Goal: Task Accomplishment & Management: Complete application form

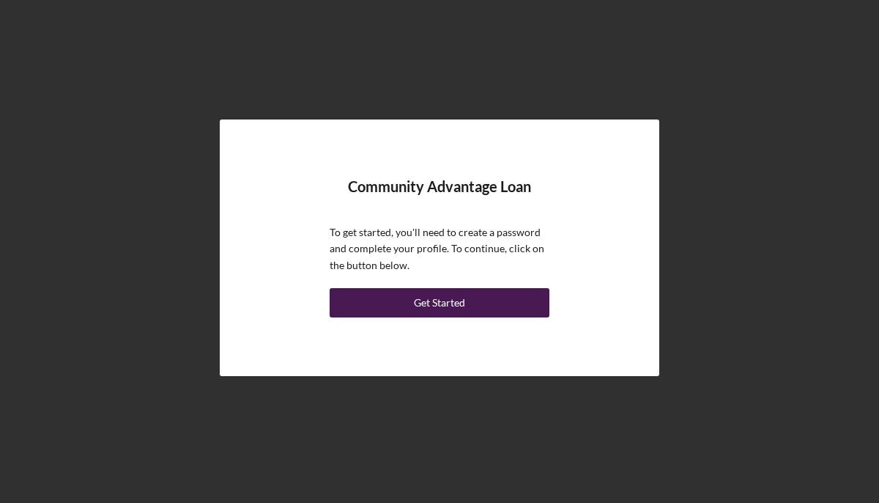
click at [421, 298] on div "Get Started" at bounding box center [439, 302] width 51 height 29
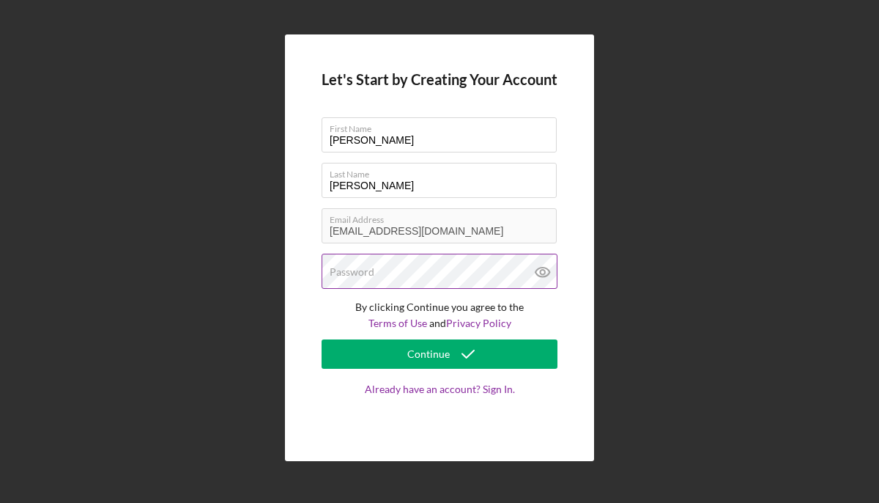
click at [370, 275] on label "Password" at bounding box center [352, 272] width 45 height 12
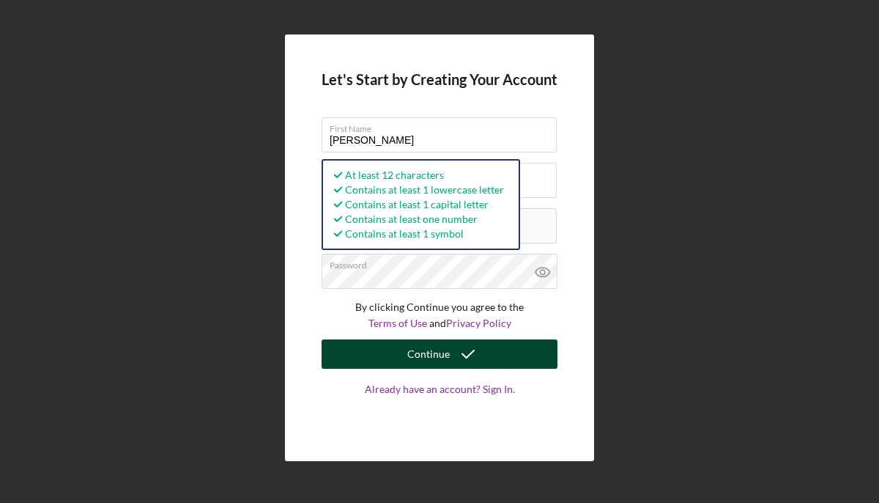
click at [467, 355] on icon "submit" at bounding box center [468, 354] width 37 height 37
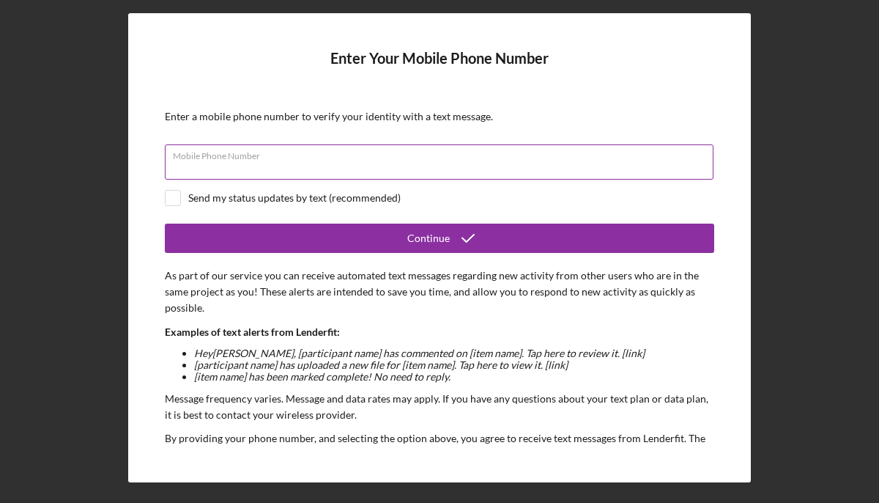
click at [317, 171] on input "Mobile Phone Number" at bounding box center [439, 161] width 549 height 35
type input "(845) 656-5595"
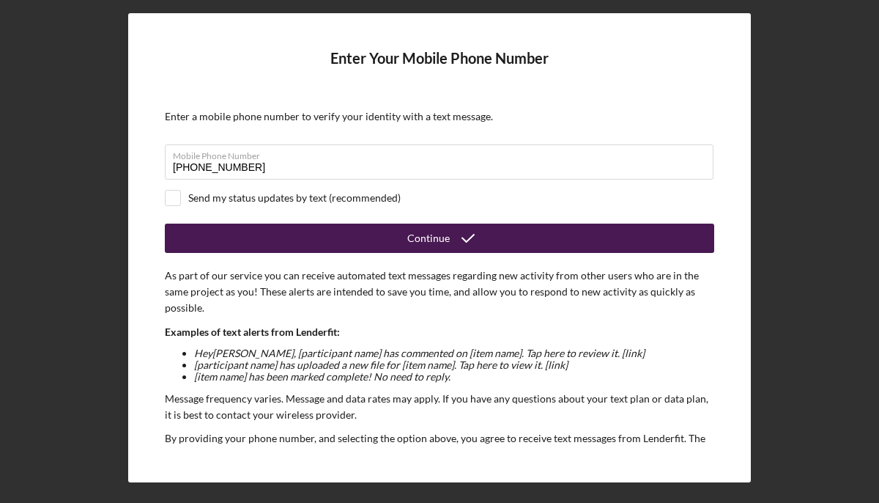
click at [366, 236] on button "Continue" at bounding box center [440, 237] width 550 height 29
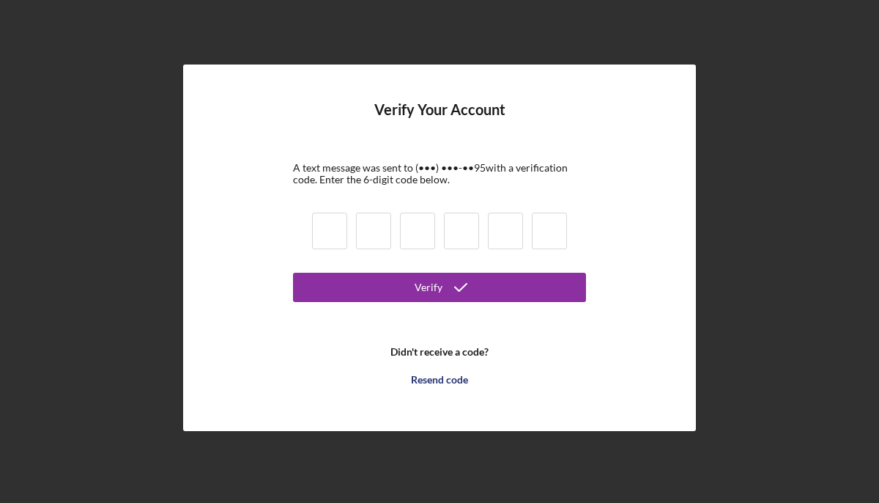
click at [327, 224] on input at bounding box center [329, 230] width 35 height 37
type input "8"
type input "5"
type input "8"
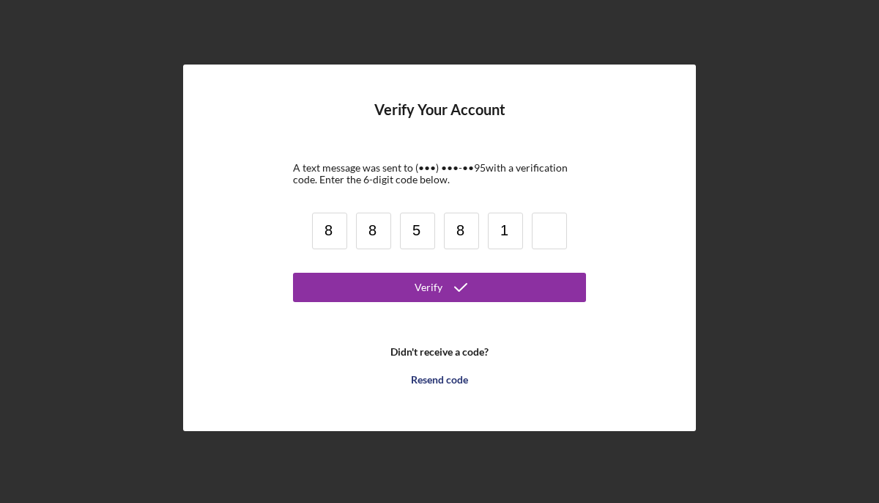
type input "1"
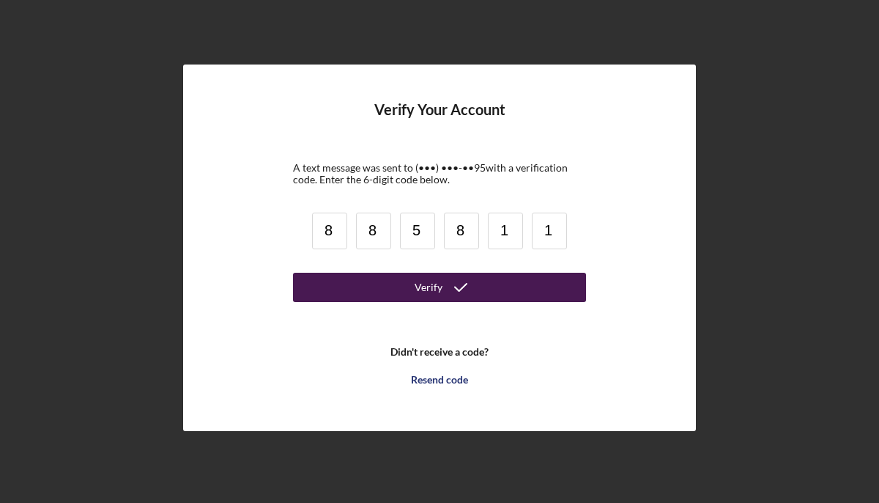
type input "1"
click at [400, 286] on button "Verify" at bounding box center [439, 287] width 293 height 29
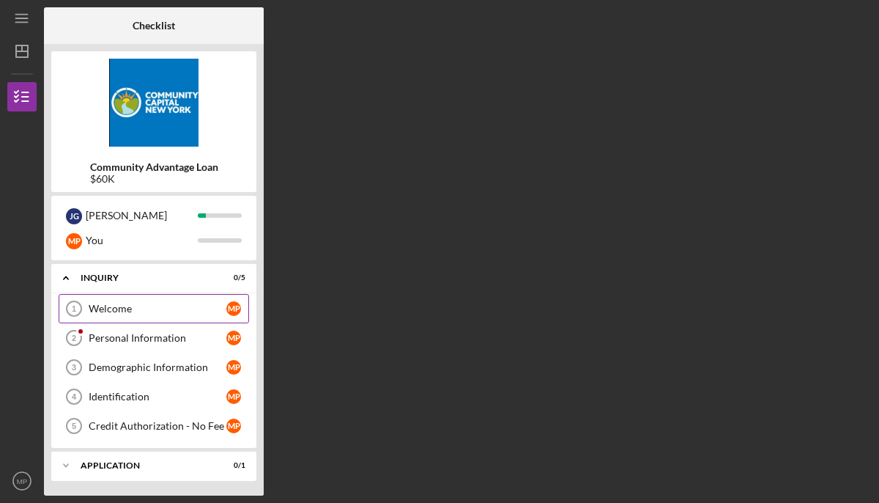
click at [114, 311] on div "Welcome" at bounding box center [158, 309] width 138 height 12
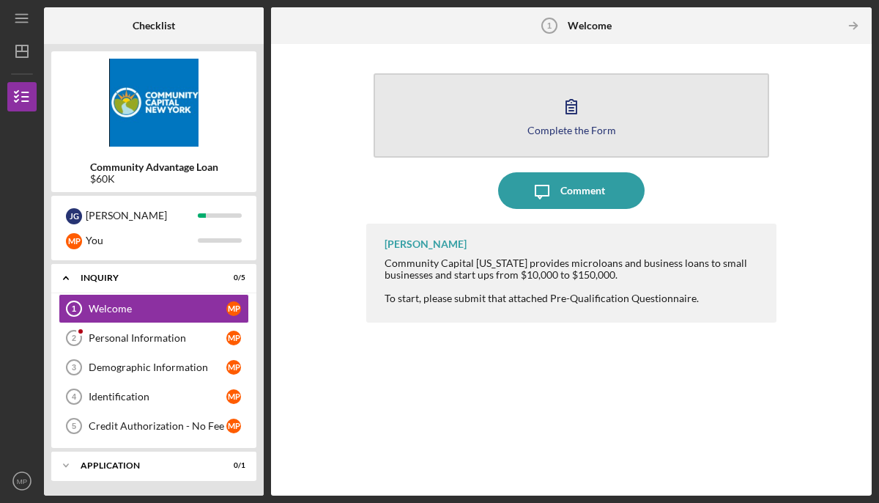
click at [575, 106] on icon "button" at bounding box center [571, 106] width 37 height 37
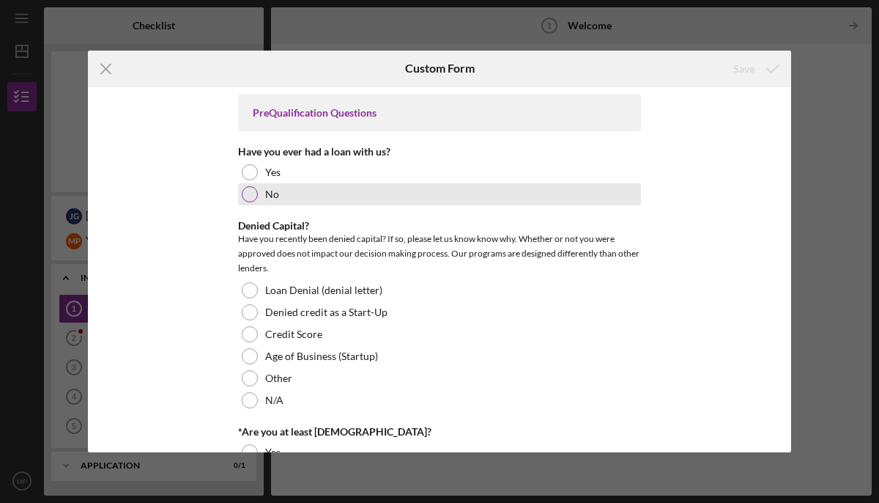
click at [245, 193] on div at bounding box center [250, 194] width 16 height 16
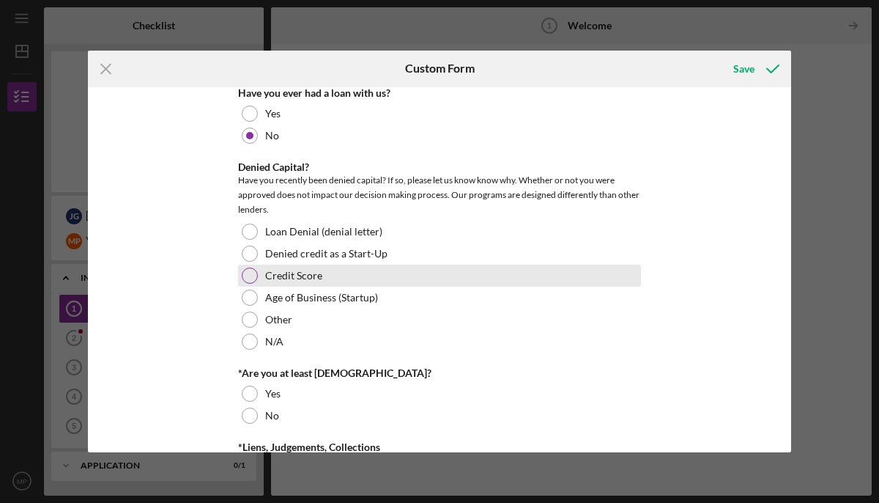
scroll to position [62, 0]
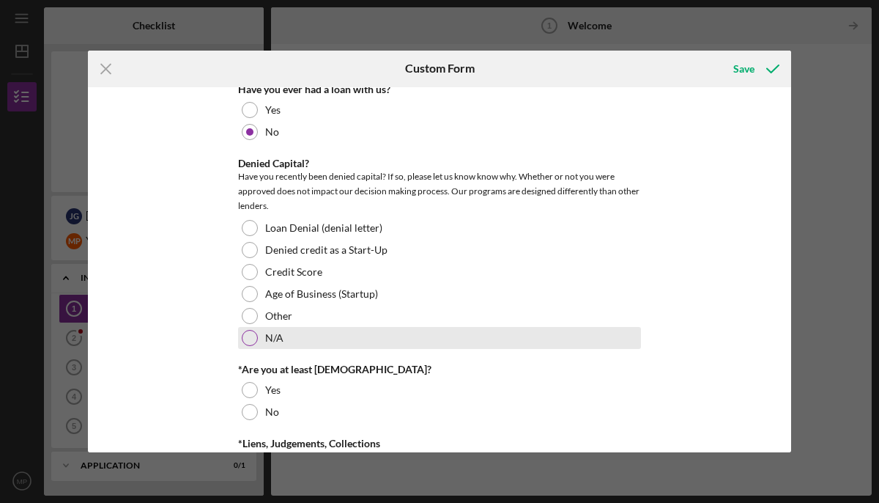
click at [251, 338] on div at bounding box center [250, 338] width 16 height 16
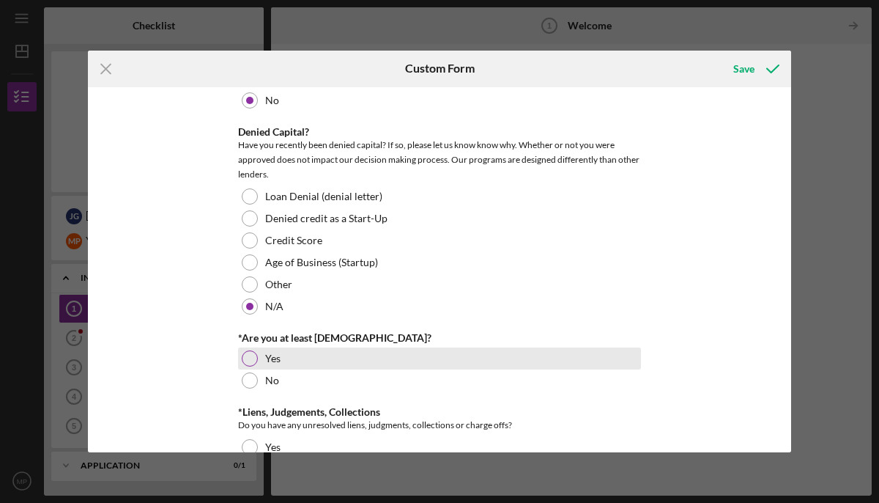
click at [251, 353] on div at bounding box center [250, 358] width 16 height 16
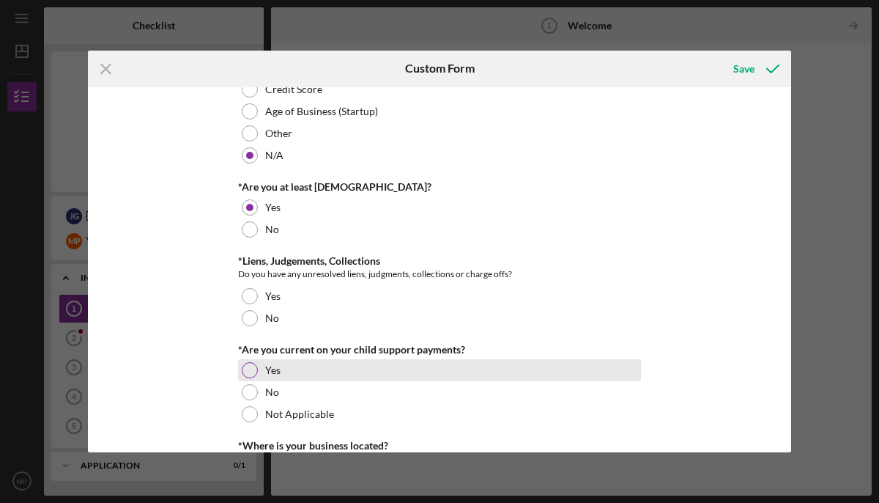
scroll to position [245, 0]
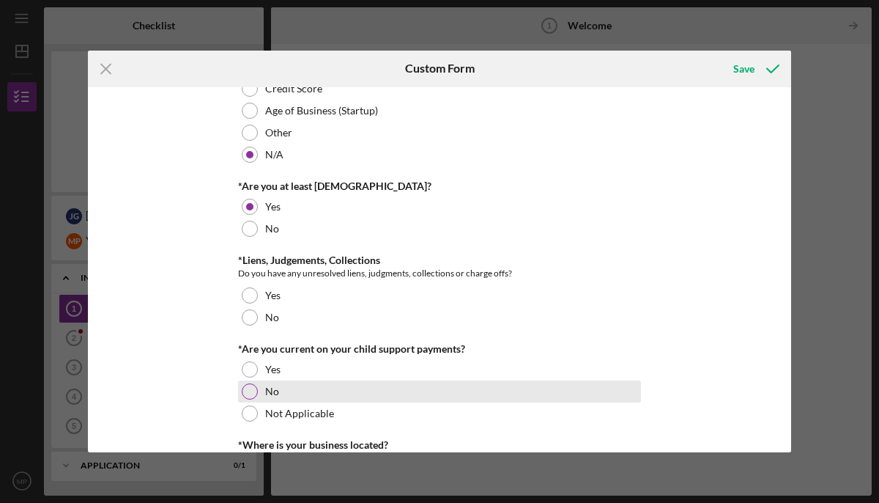
click at [254, 384] on div "No" at bounding box center [439, 391] width 403 height 22
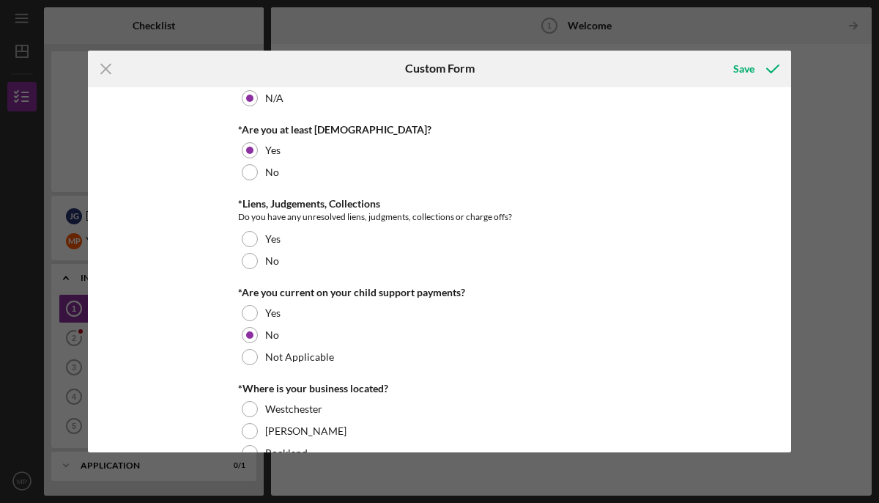
scroll to position [292, 0]
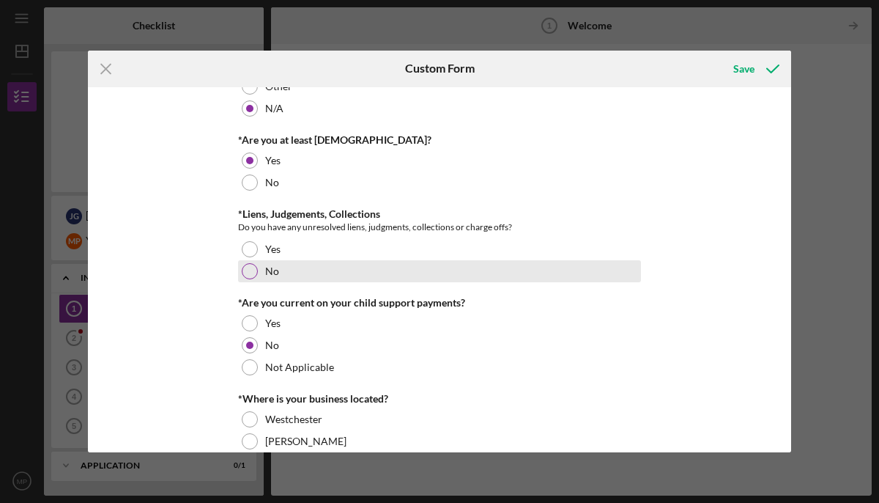
click at [252, 273] on div at bounding box center [250, 271] width 16 height 16
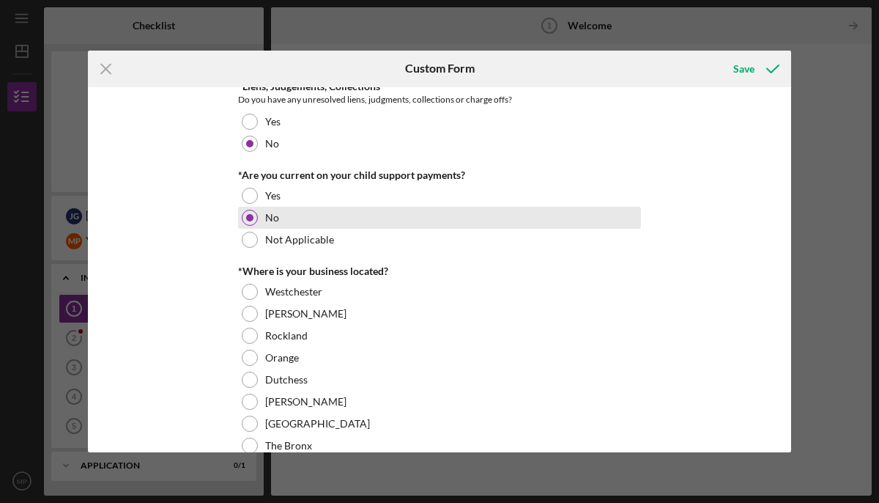
scroll to position [447, 0]
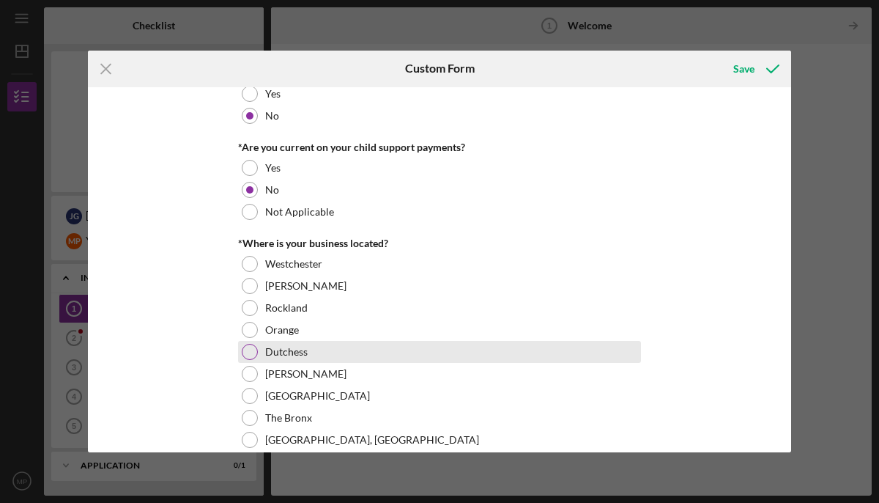
click at [251, 349] on div at bounding box center [250, 352] width 16 height 16
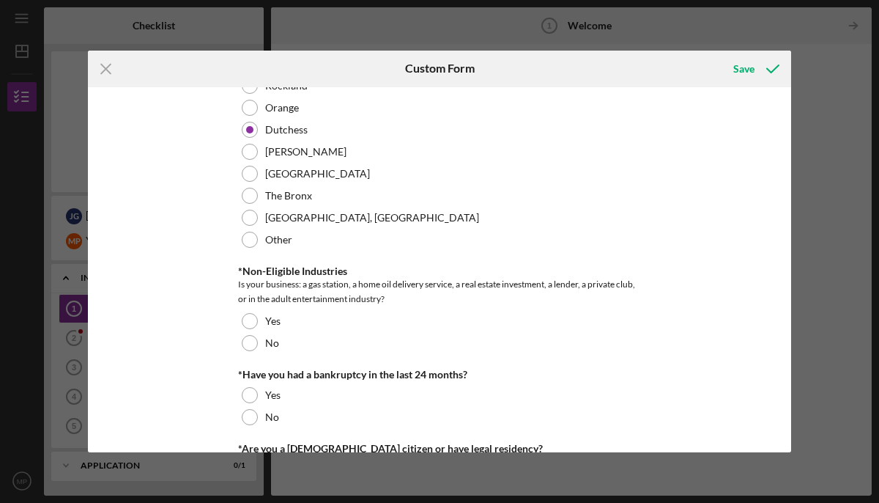
scroll to position [670, 0]
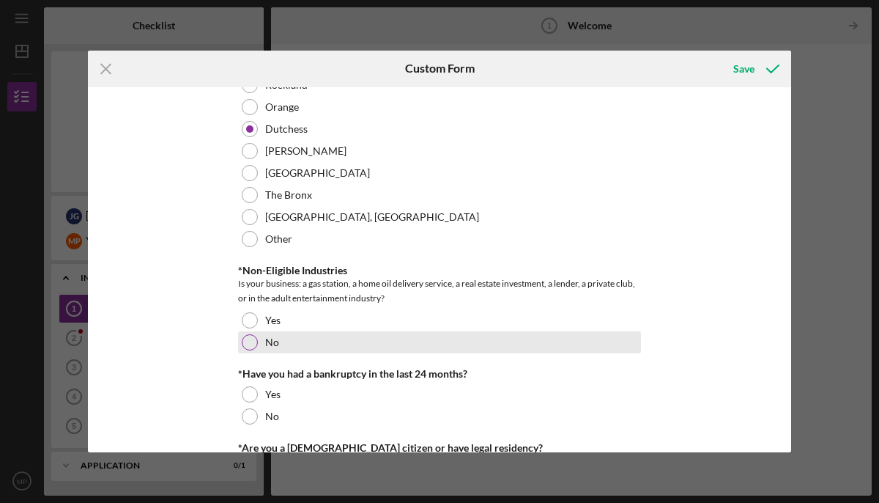
click at [245, 344] on div at bounding box center [250, 342] width 16 height 16
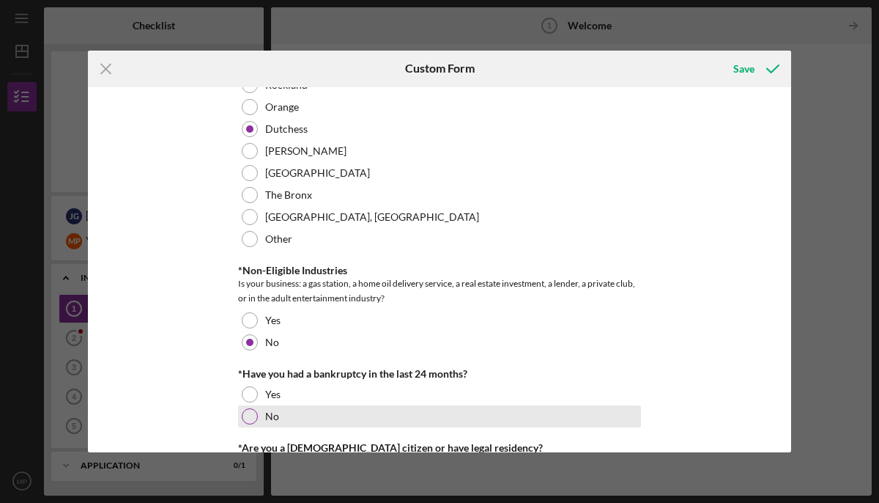
click at [249, 423] on div at bounding box center [250, 416] width 16 height 16
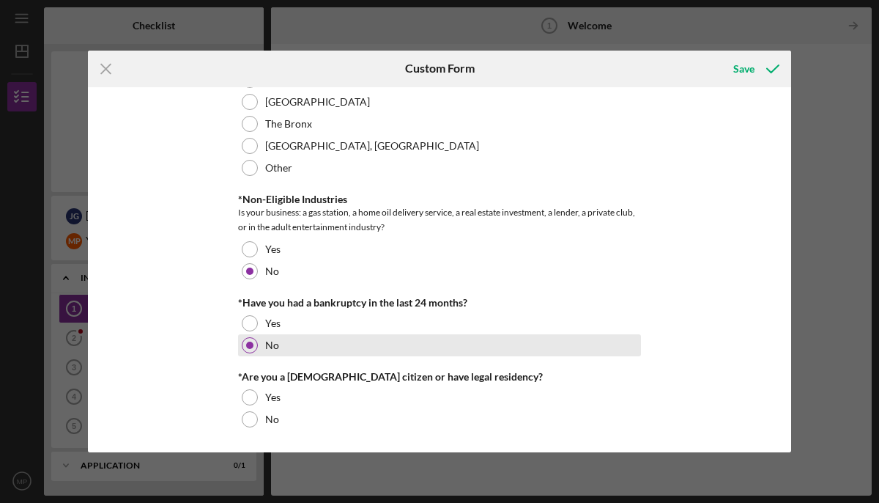
scroll to position [738, 0]
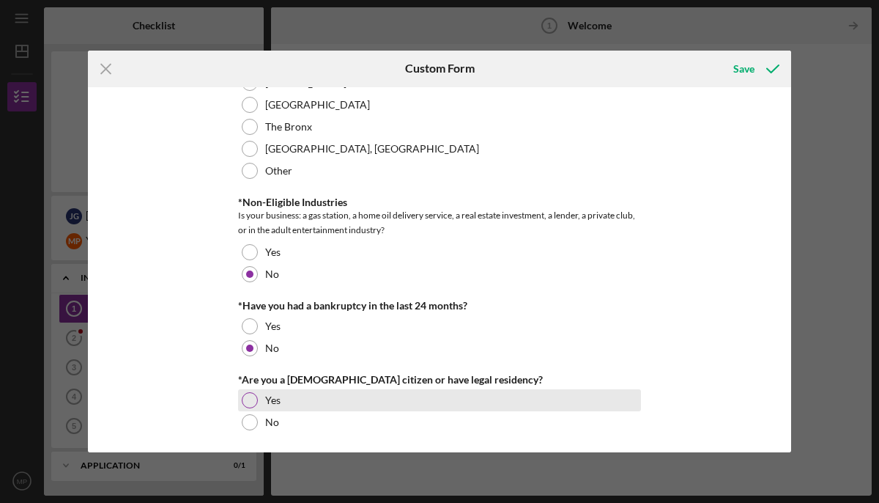
click at [245, 401] on div at bounding box center [250, 400] width 16 height 16
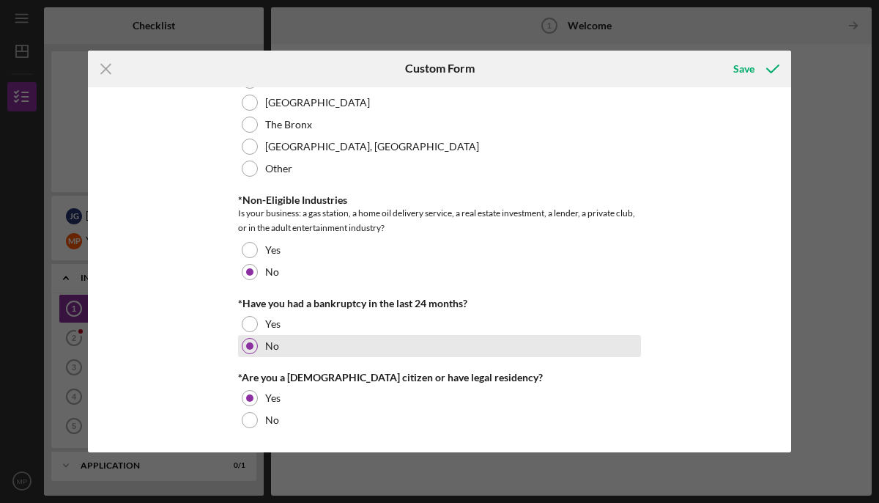
scroll to position [741, 0]
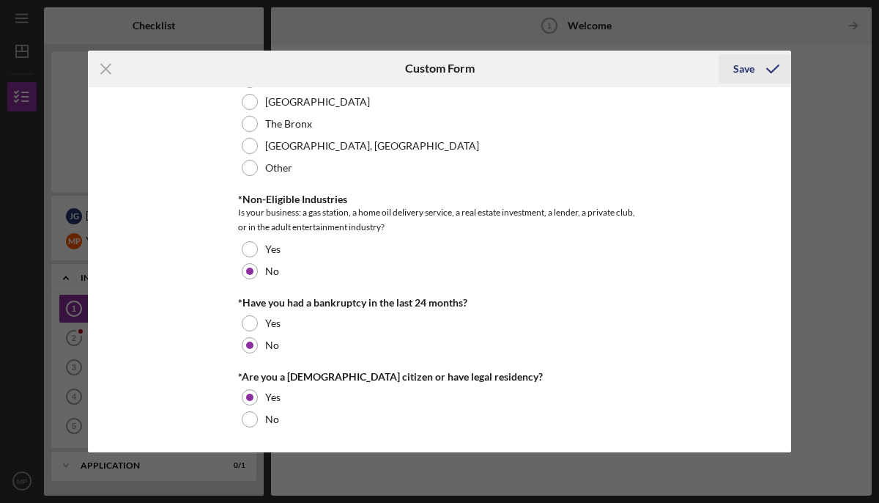
click at [741, 69] on div "Save" at bounding box center [743, 68] width 21 height 29
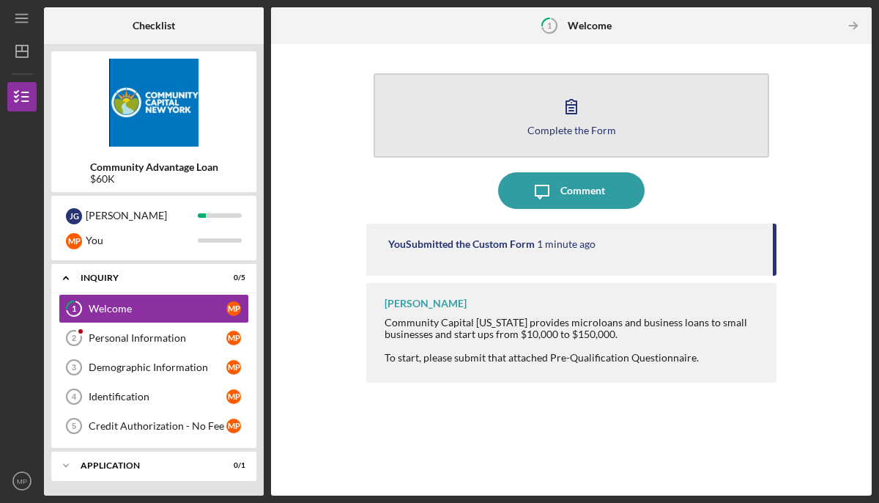
click at [582, 122] on icon "button" at bounding box center [571, 106] width 37 height 37
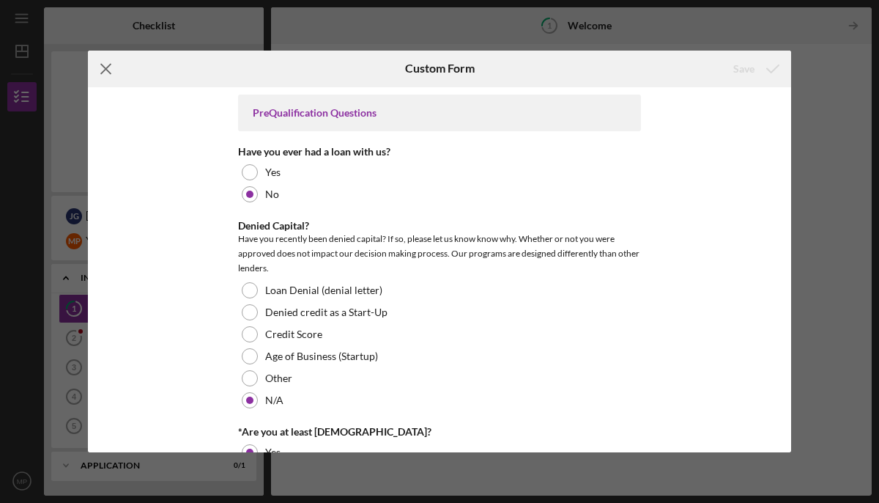
click at [101, 69] on icon "Icon/Menu Close" at bounding box center [106, 69] width 37 height 37
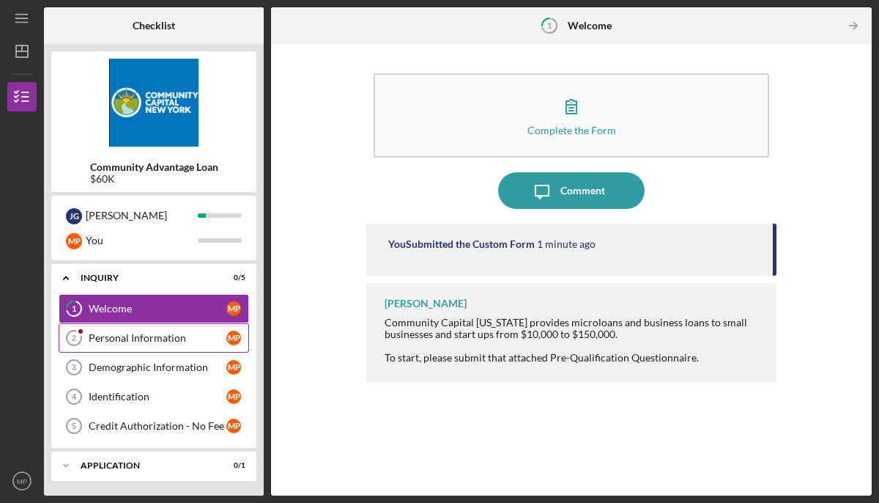
click at [160, 337] on div "Personal Information" at bounding box center [158, 338] width 138 height 12
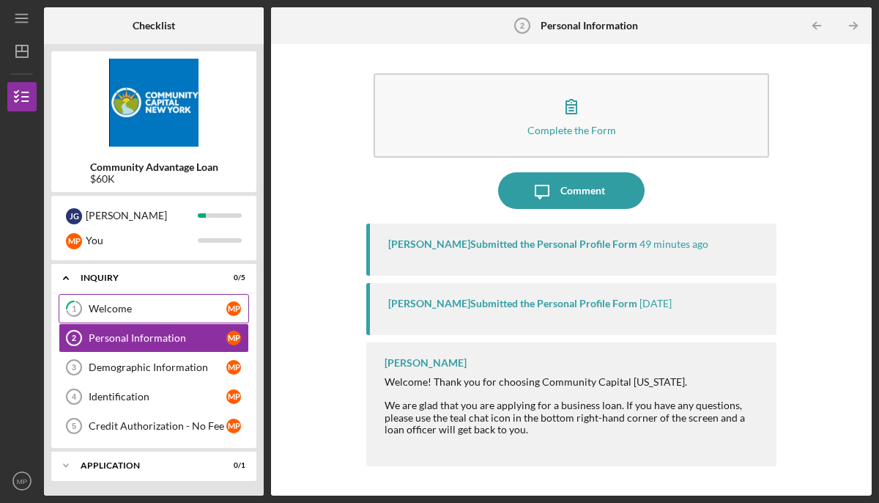
click at [128, 300] on link "1 Welcome M P" at bounding box center [154, 308] width 190 height 29
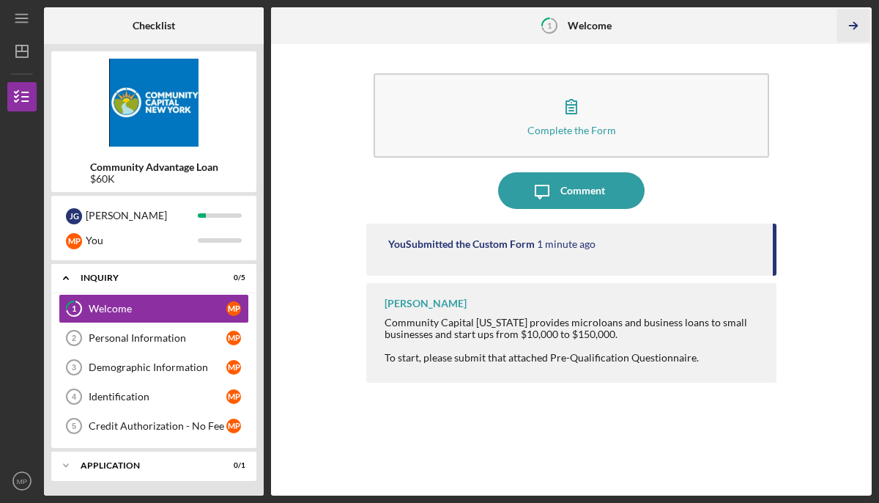
click at [857, 26] on line "button" at bounding box center [853, 26] width 7 height 0
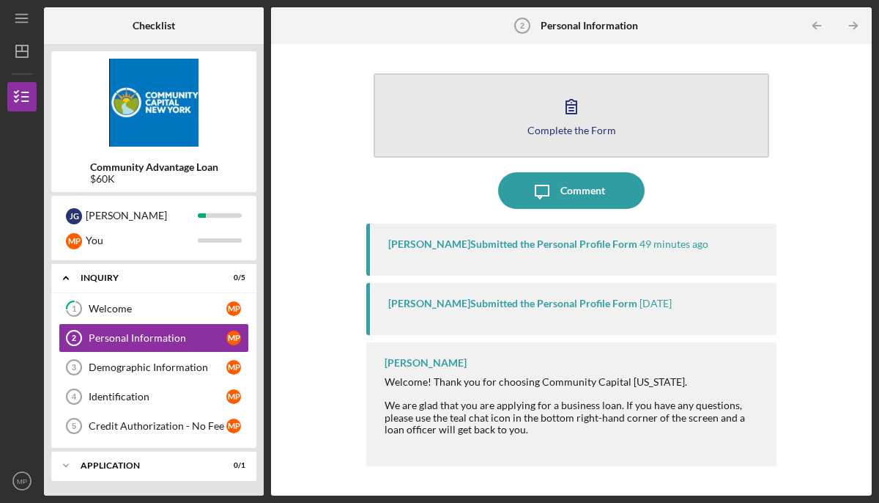
click at [573, 117] on icon "button" at bounding box center [571, 106] width 37 height 37
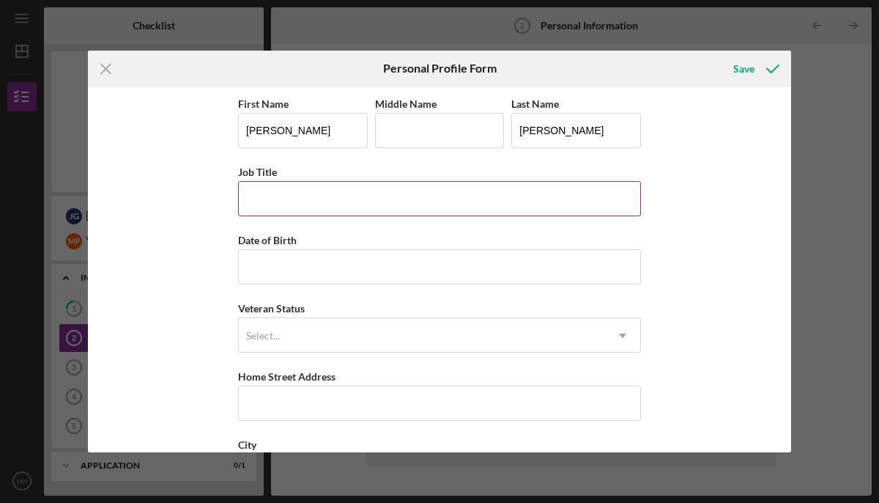
click at [272, 206] on input "Job Title" at bounding box center [439, 198] width 403 height 35
type input "Owner/Designer"
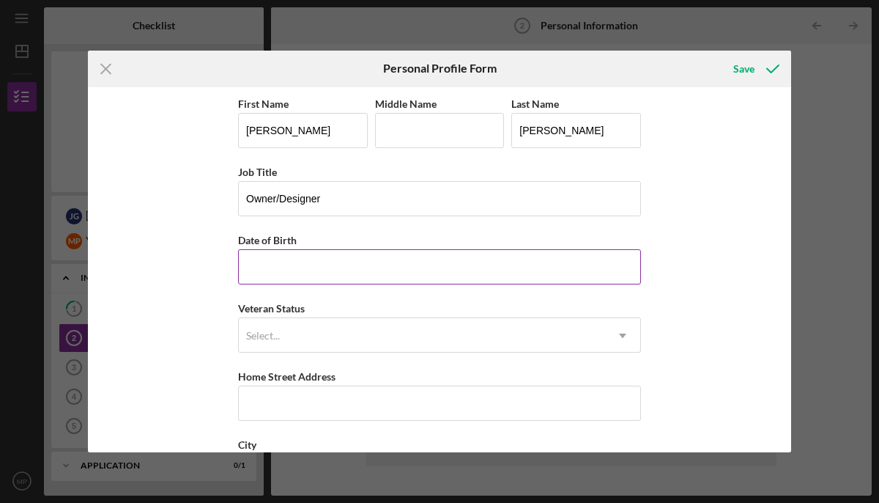
click at [278, 262] on input "Date of Birth" at bounding box center [439, 266] width 403 height 35
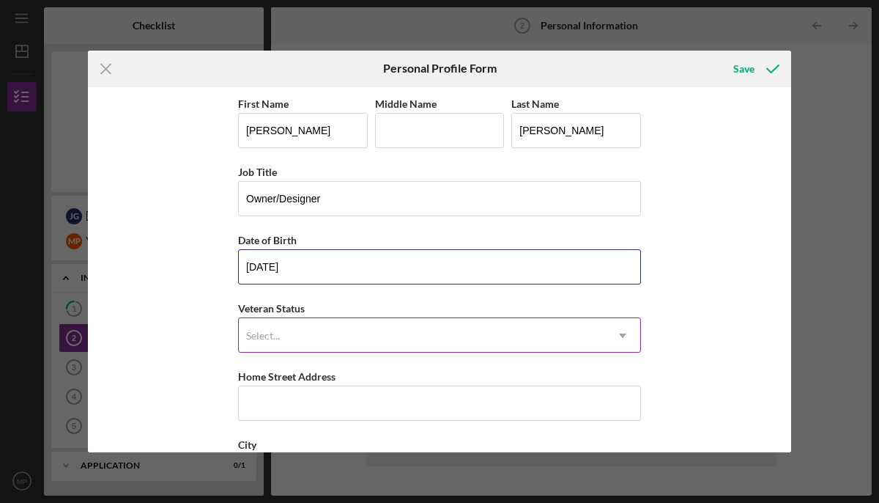
type input "07/10/1986"
click at [328, 323] on div "Select..." at bounding box center [422, 336] width 366 height 34
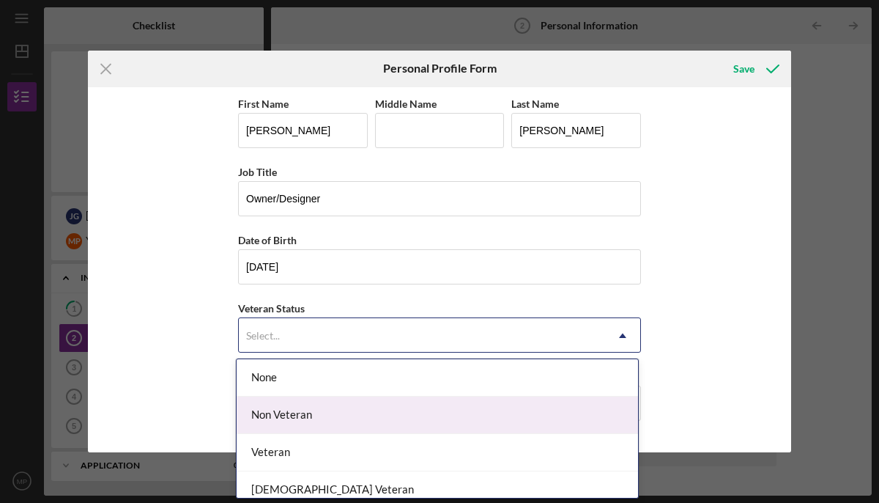
click at [303, 410] on div "Non Veteran" at bounding box center [438, 414] width 402 height 37
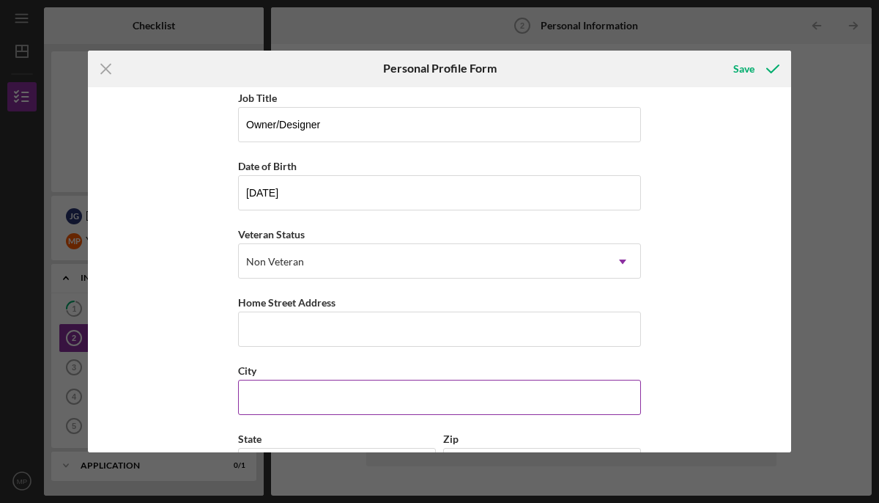
scroll to position [77, 0]
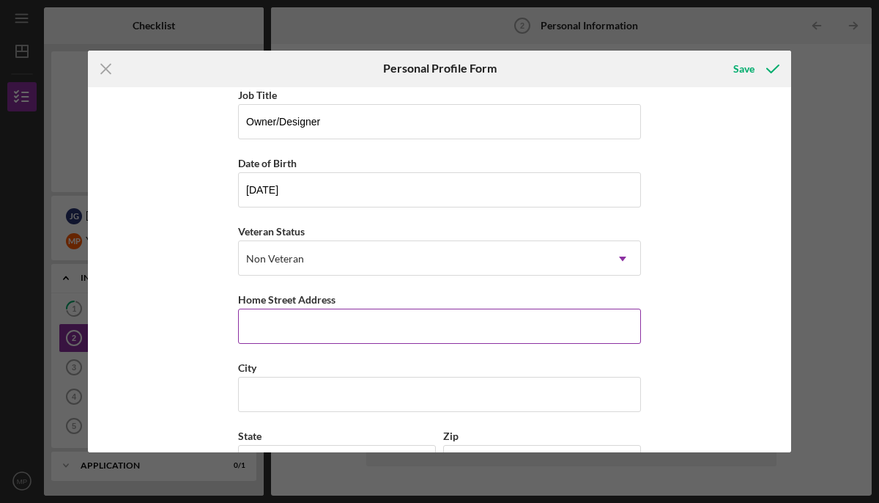
click at [308, 330] on input "Home Street Address" at bounding box center [439, 325] width 403 height 35
type input "98 Chelsea Road"
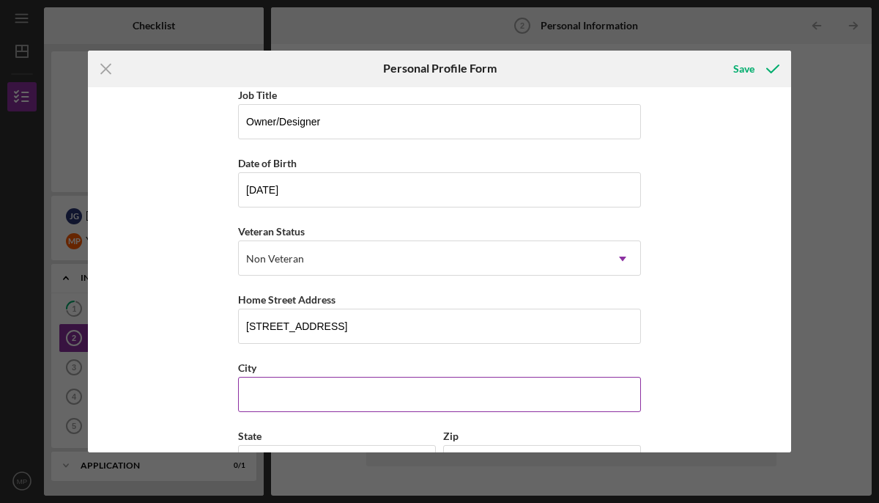
click at [313, 381] on input "City" at bounding box center [439, 394] width 403 height 35
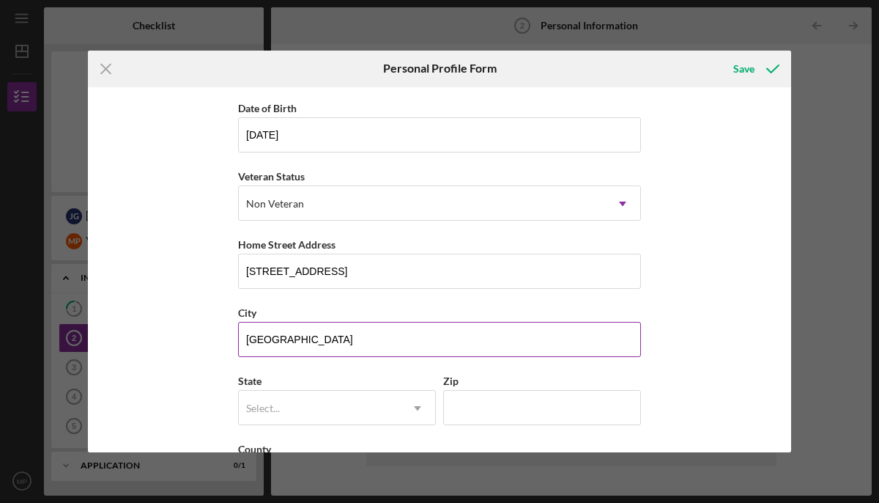
scroll to position [188, 0]
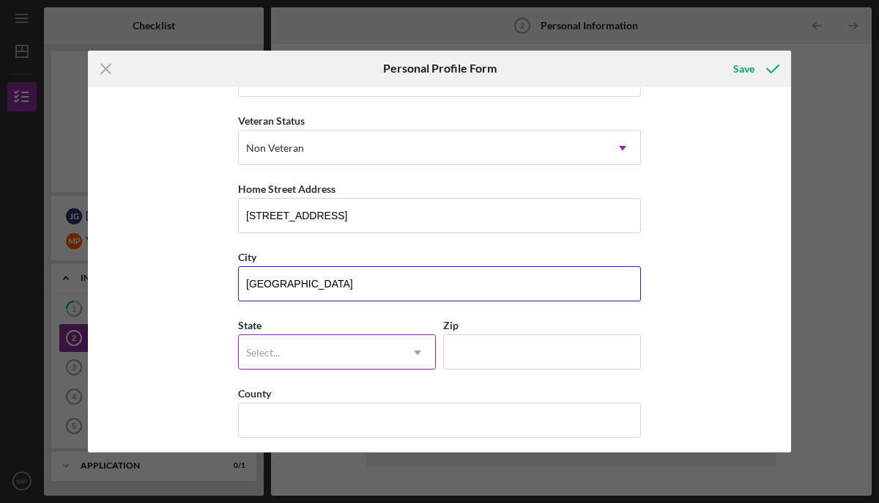
type input "Wappingers Falls"
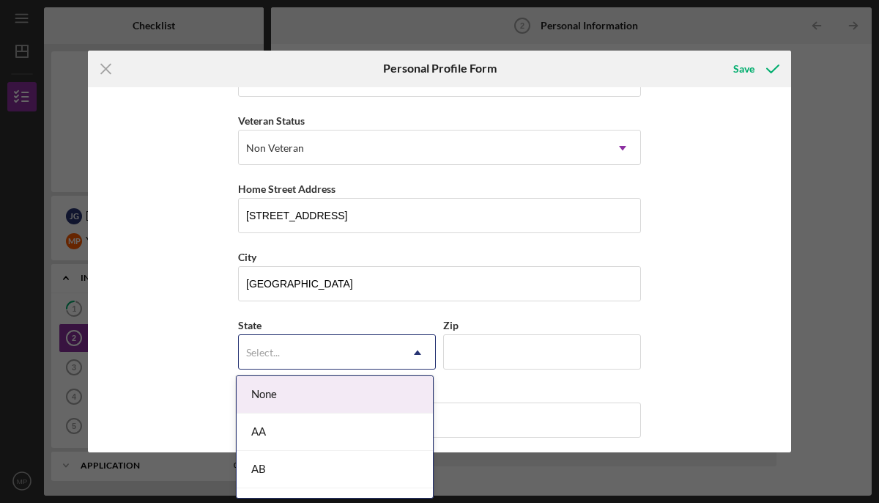
click at [271, 354] on div "Select..." at bounding box center [263, 353] width 34 height 12
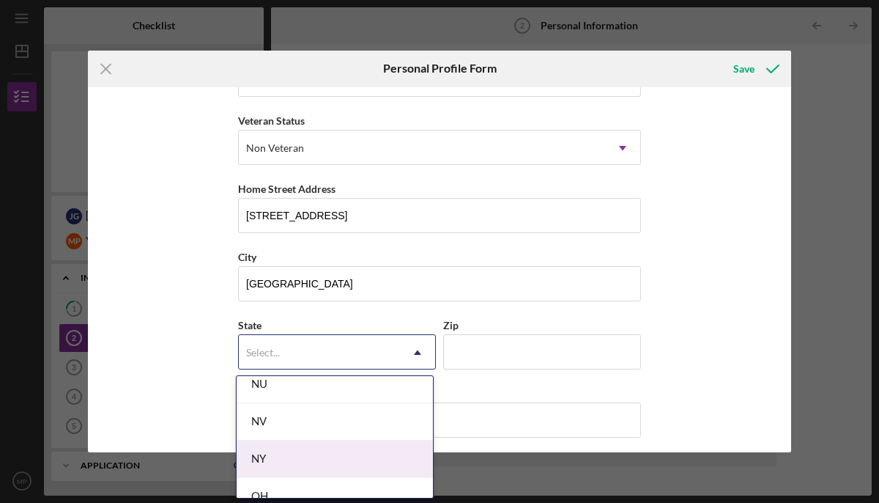
click at [291, 462] on div "NY" at bounding box center [335, 458] width 196 height 37
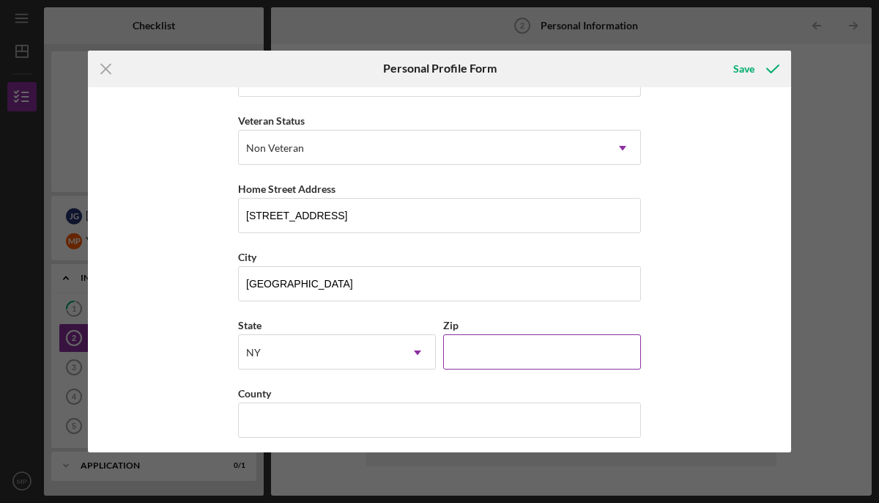
click at [476, 355] on input "Zip" at bounding box center [542, 351] width 198 height 35
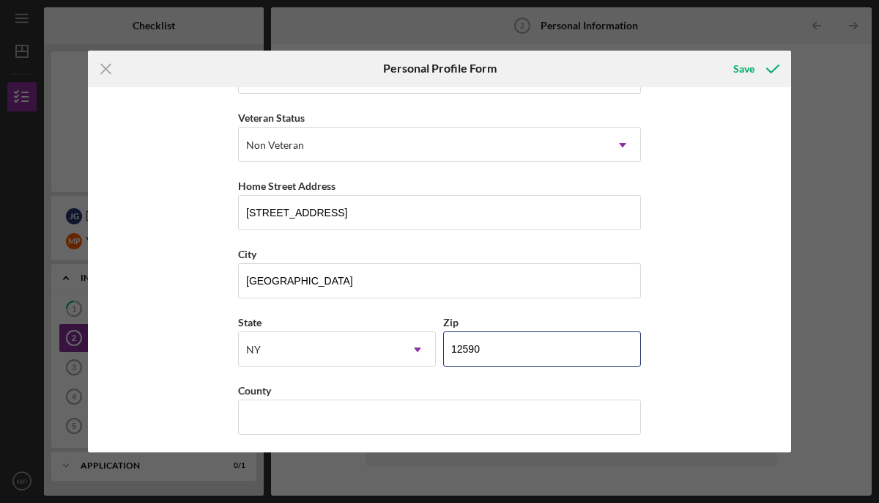
scroll to position [194, 0]
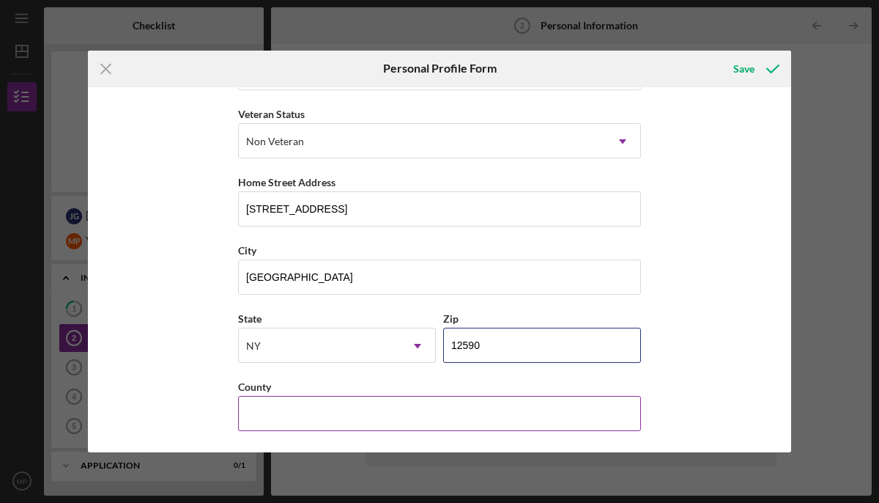
type input "12590"
click at [339, 410] on input "County" at bounding box center [439, 413] width 403 height 35
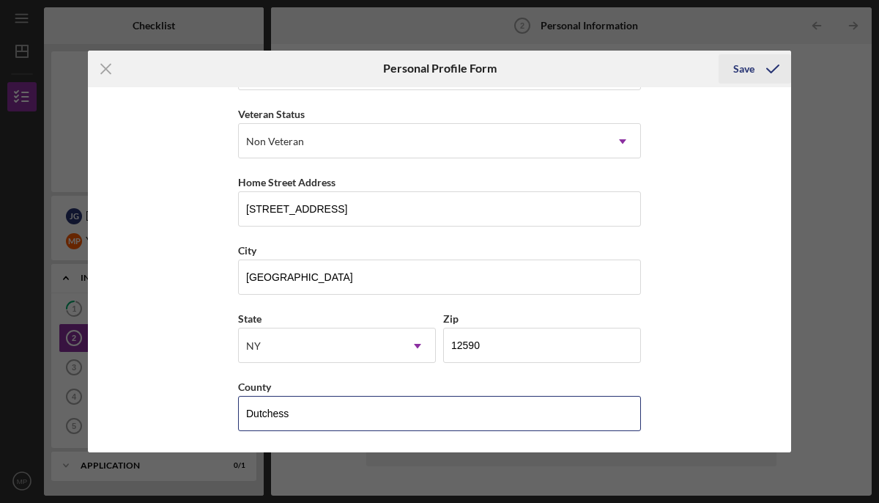
type input "Dutchess"
click at [743, 70] on div "Save" at bounding box center [743, 68] width 21 height 29
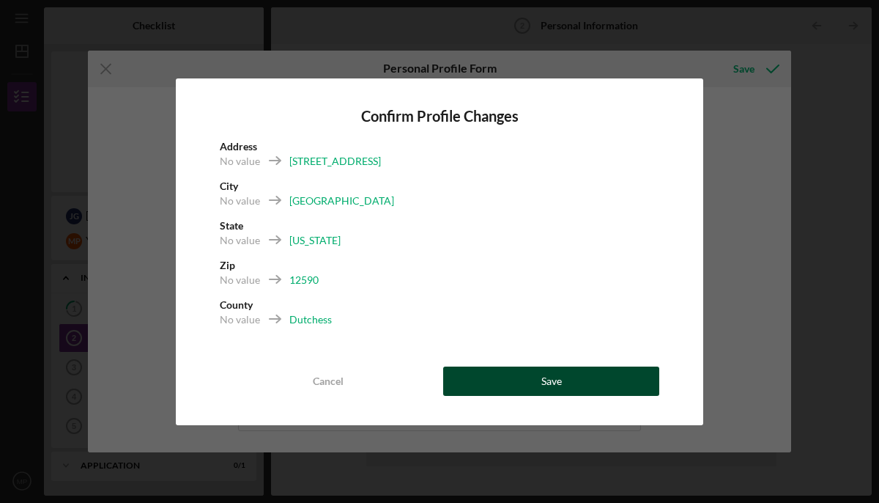
click at [547, 374] on div "Save" at bounding box center [551, 380] width 21 height 29
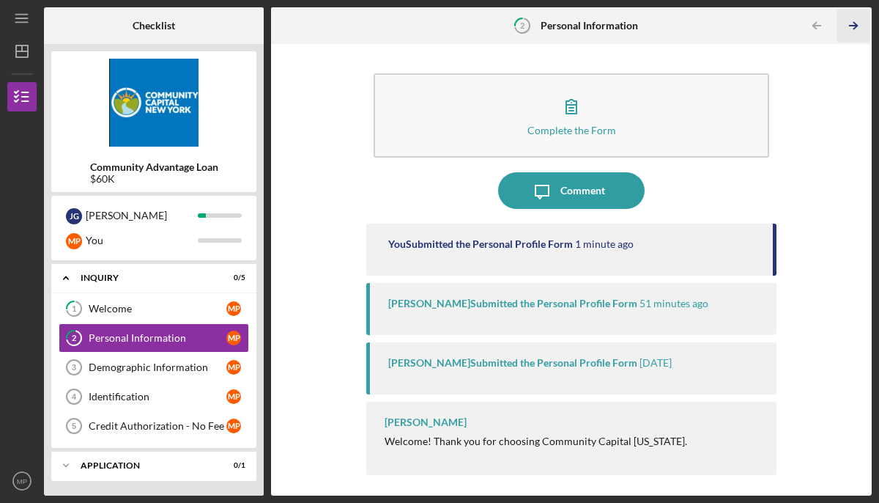
click at [856, 20] on icon "Icon/Table Pagination Arrow" at bounding box center [853, 26] width 33 height 33
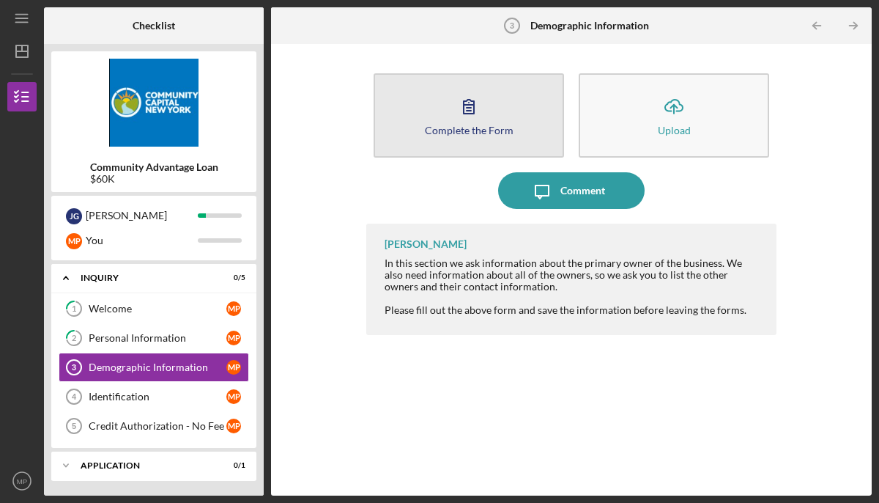
click at [465, 98] on icon "button" at bounding box center [469, 106] width 37 height 37
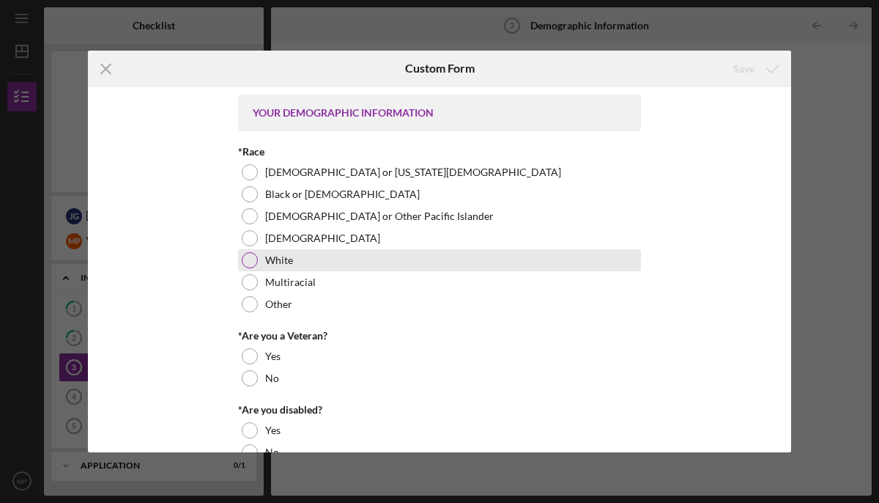
click at [251, 265] on div at bounding box center [250, 260] width 16 height 16
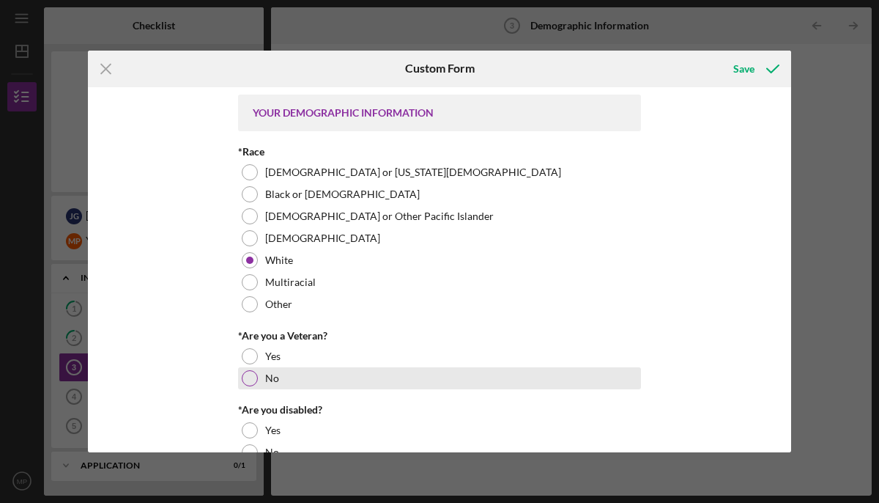
click at [252, 383] on div at bounding box center [250, 378] width 16 height 16
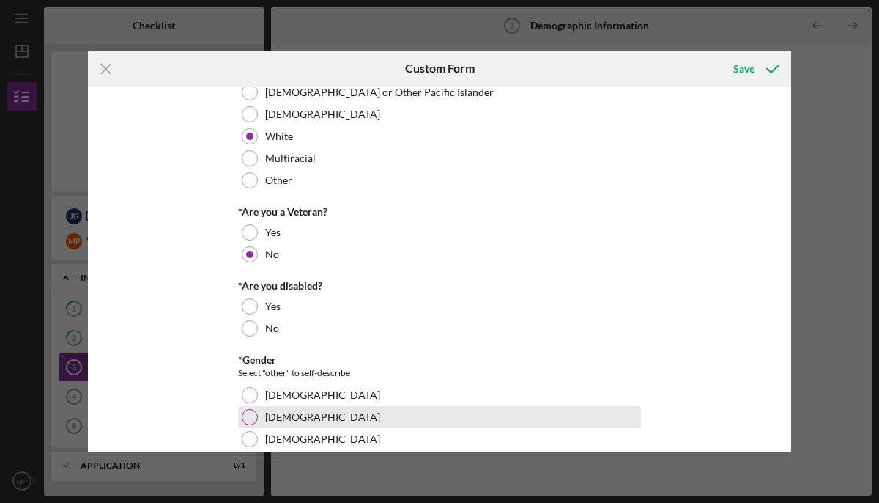
scroll to position [169, 0]
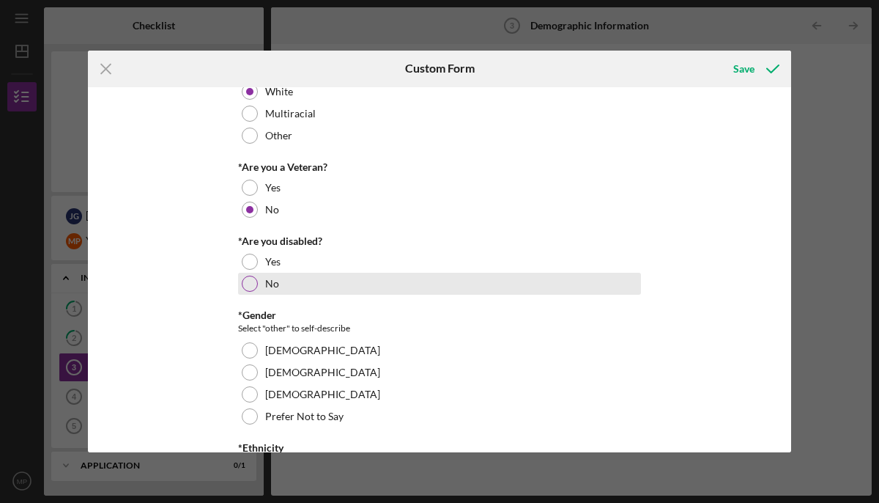
click at [251, 286] on div at bounding box center [250, 283] width 16 height 16
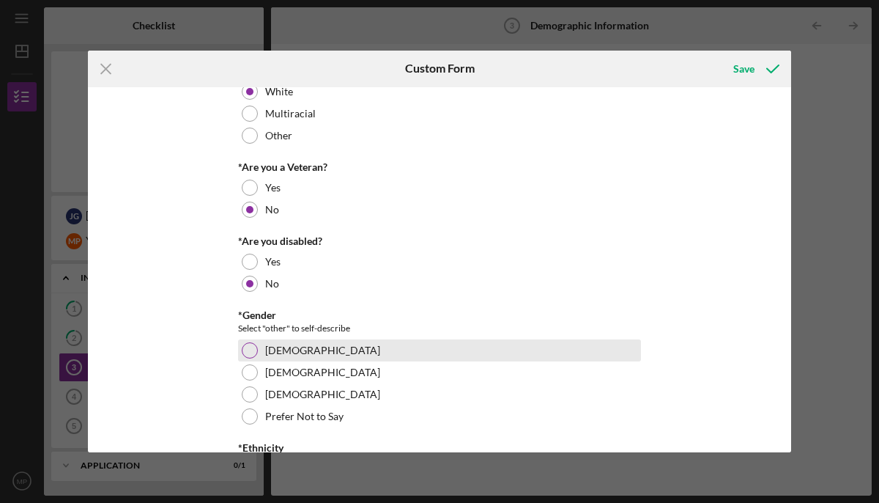
click at [255, 344] on div "Female" at bounding box center [439, 350] width 403 height 22
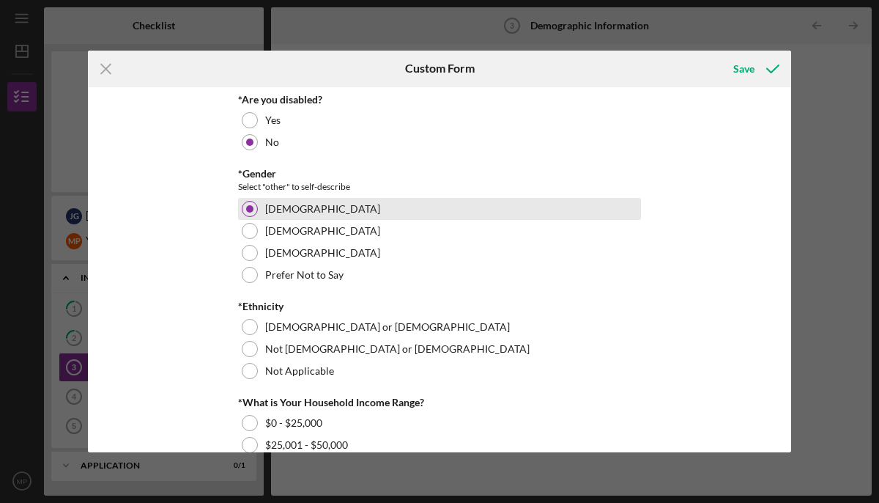
scroll to position [342, 0]
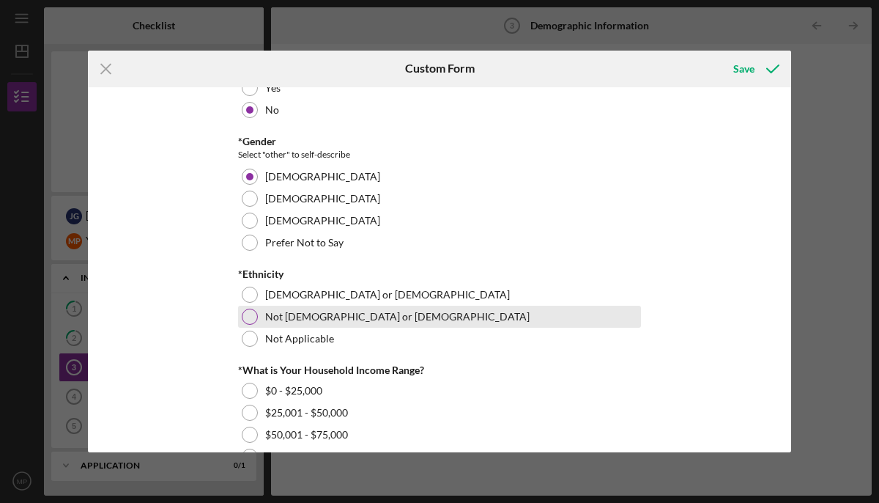
click at [255, 319] on div "Not Hispanic or Latino" at bounding box center [439, 317] width 403 height 22
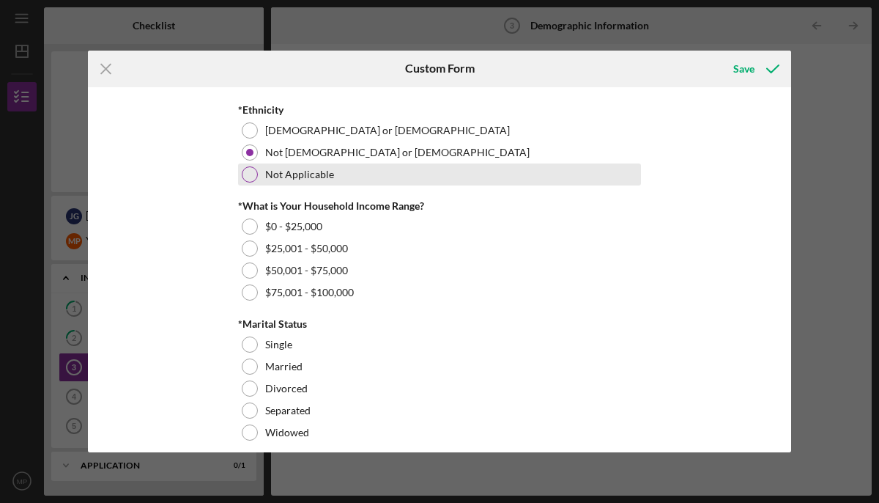
scroll to position [536, 0]
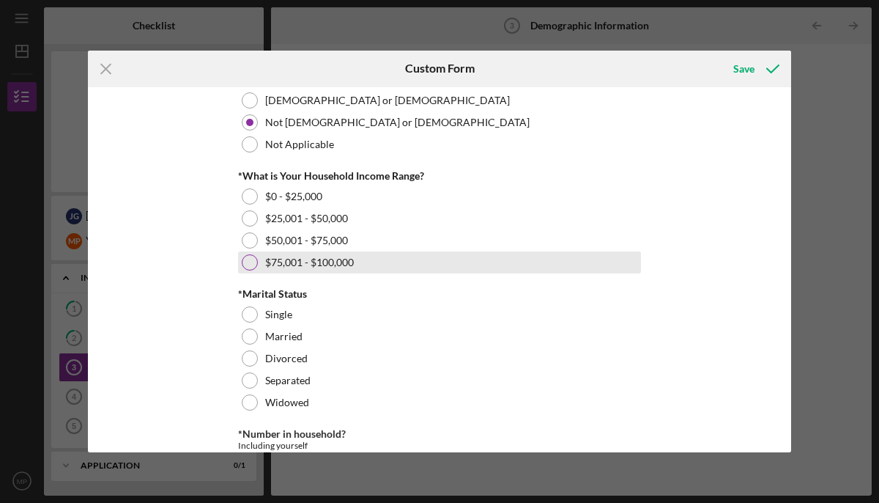
click at [248, 259] on div at bounding box center [250, 262] width 16 height 16
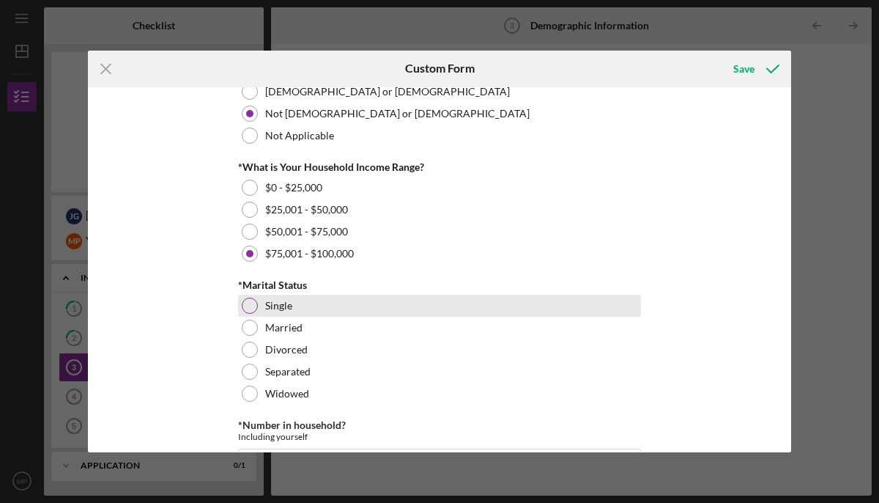
scroll to position [560, 0]
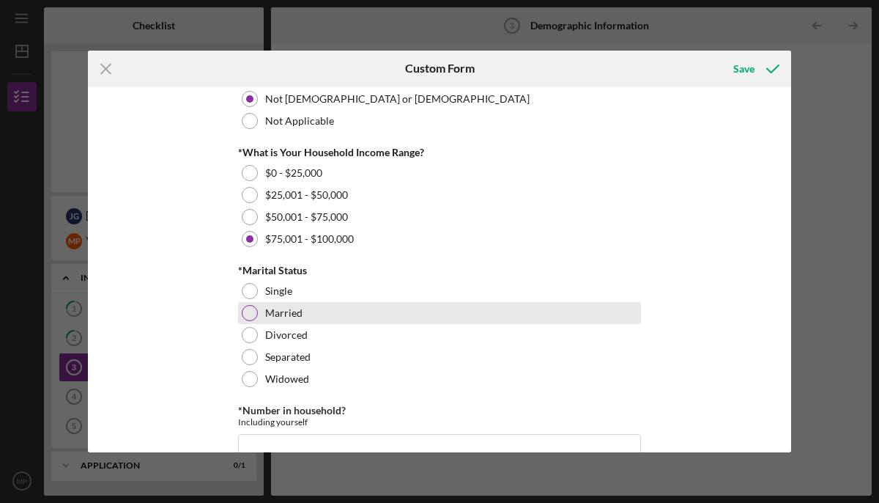
click at [252, 312] on div at bounding box center [250, 313] width 16 height 16
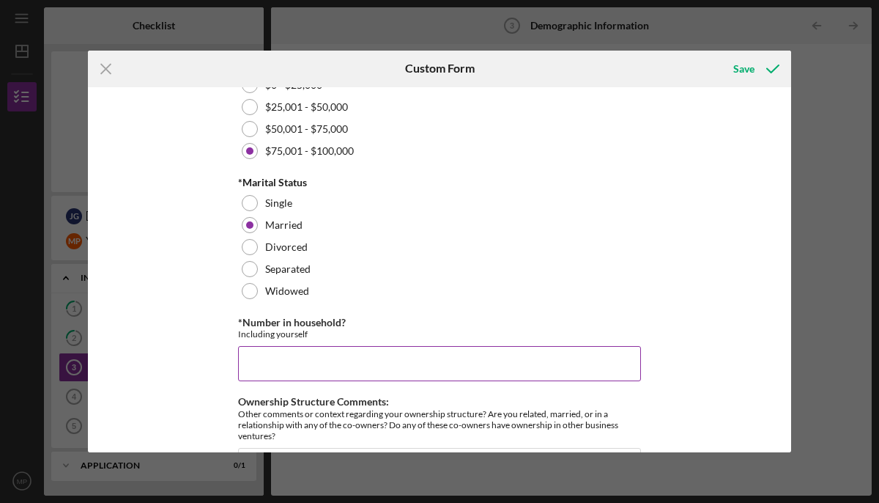
scroll to position [709, 0]
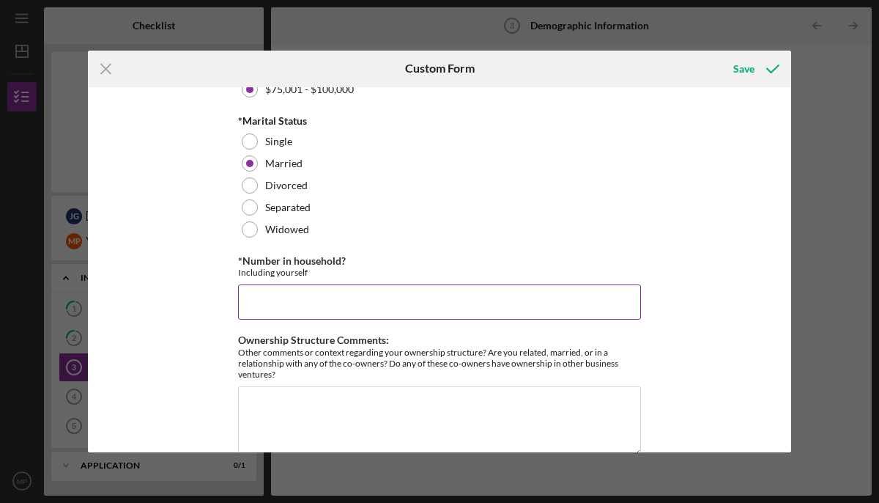
click at [273, 300] on input "*Number in household?" at bounding box center [439, 301] width 403 height 35
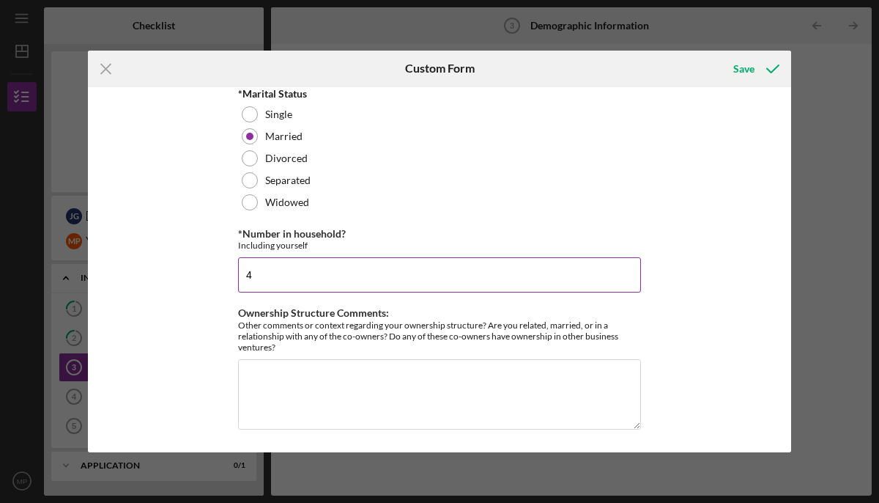
scroll to position [737, 0]
type input "4"
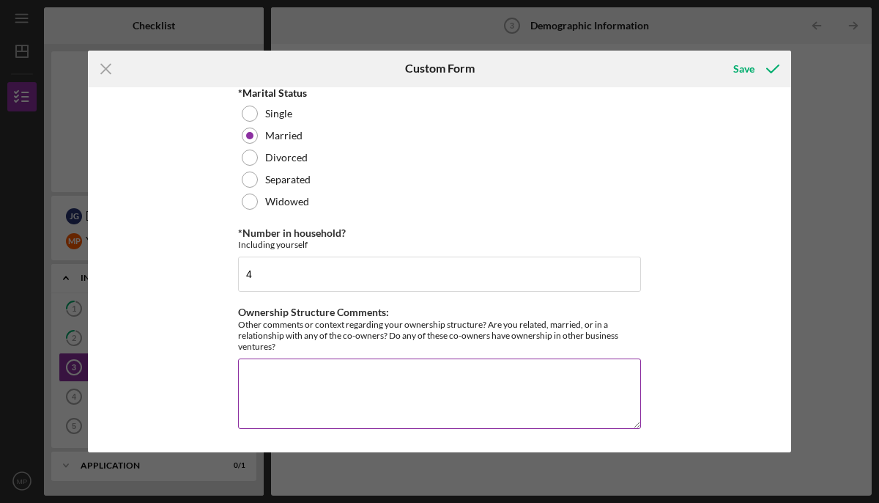
click at [341, 369] on textarea "Ownership Structure Comments:" at bounding box center [439, 393] width 403 height 70
type textarea "n"
type textarea "N/A"
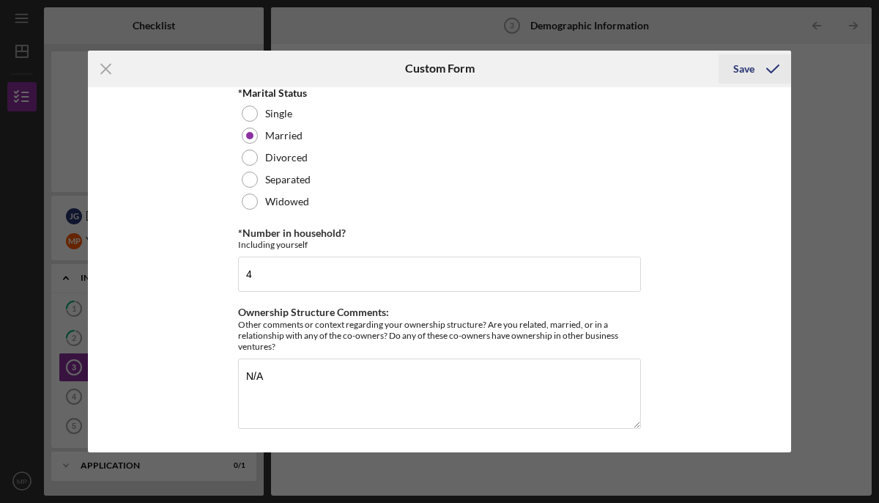
click at [745, 72] on div "Save" at bounding box center [743, 68] width 21 height 29
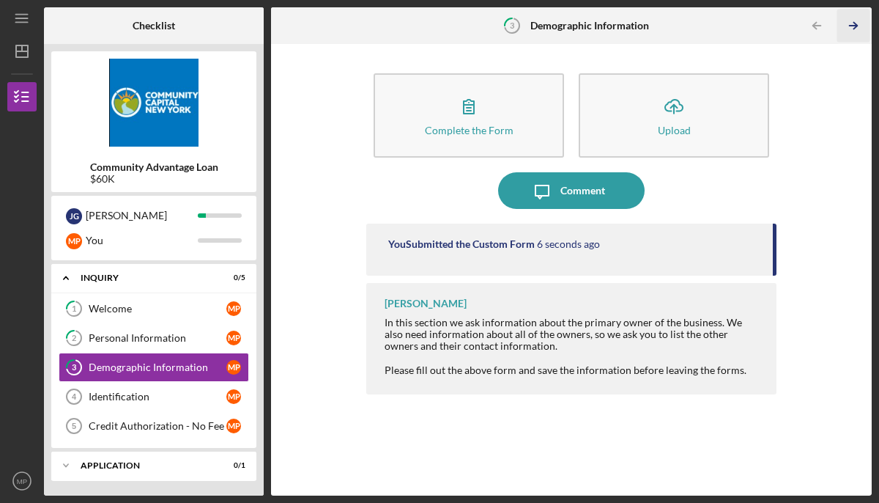
click at [856, 18] on icon "Icon/Table Pagination Arrow" at bounding box center [853, 26] width 33 height 33
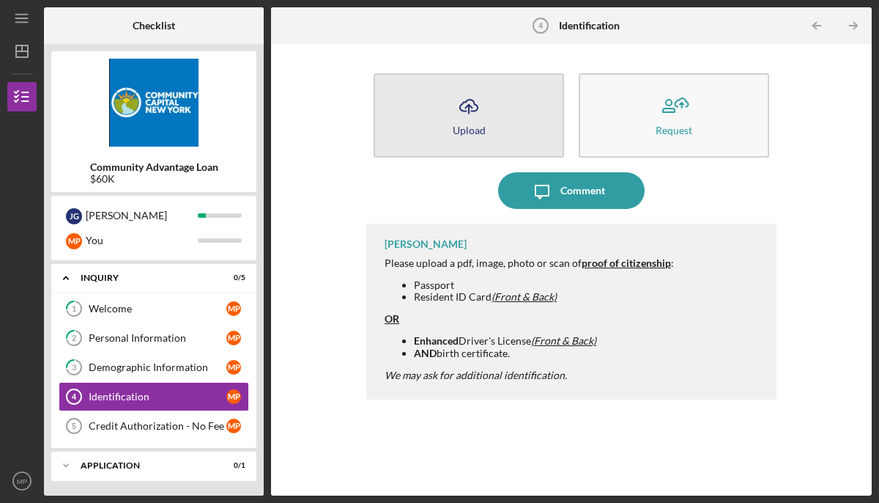
click at [470, 104] on icon "Icon/Upload" at bounding box center [469, 106] width 37 height 37
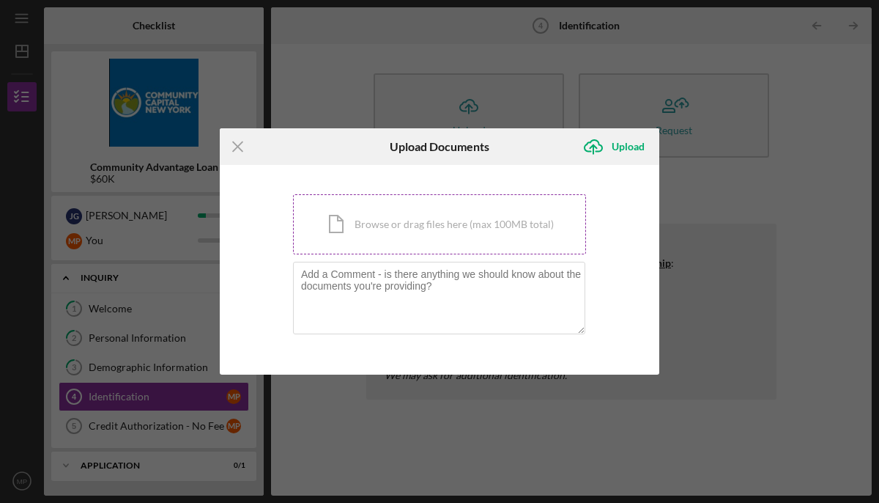
click at [372, 227] on div "Icon/Document Browse or drag files here (max 100MB total) Tap to choose files o…" at bounding box center [439, 224] width 293 height 60
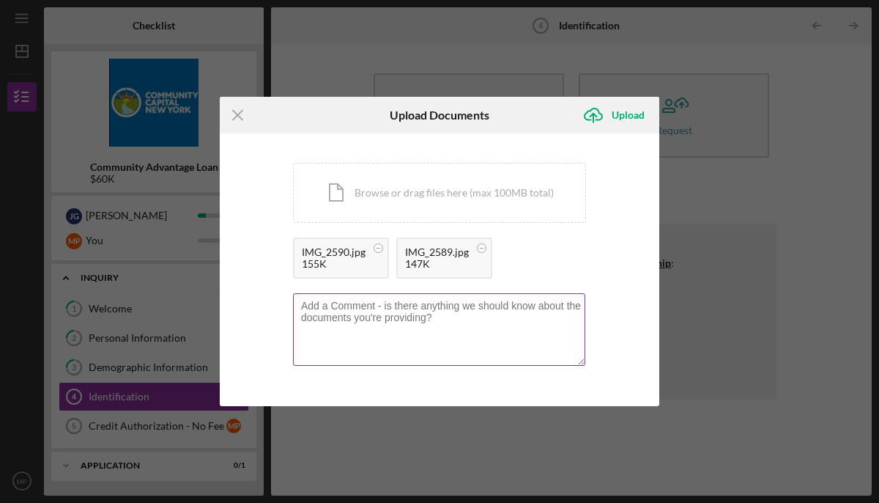
click at [366, 310] on textarea at bounding box center [439, 329] width 292 height 72
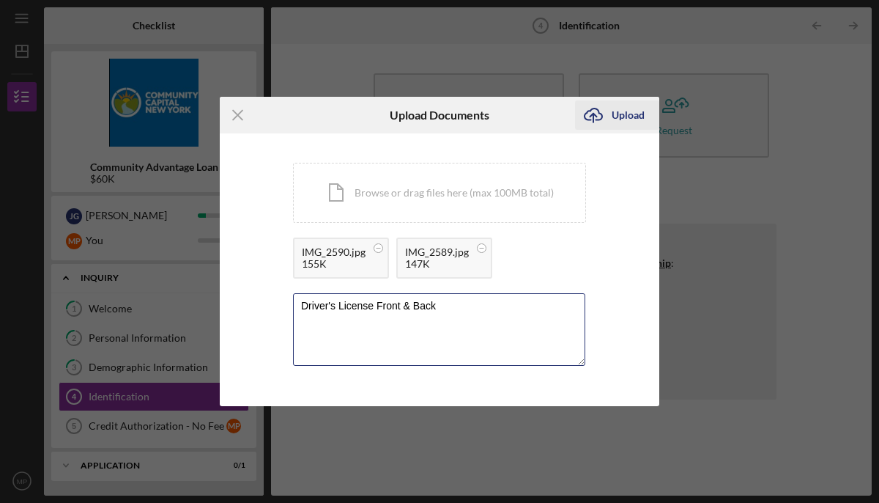
type textarea "Driver's License Front & Back"
click at [632, 111] on div "Upload" at bounding box center [628, 114] width 33 height 29
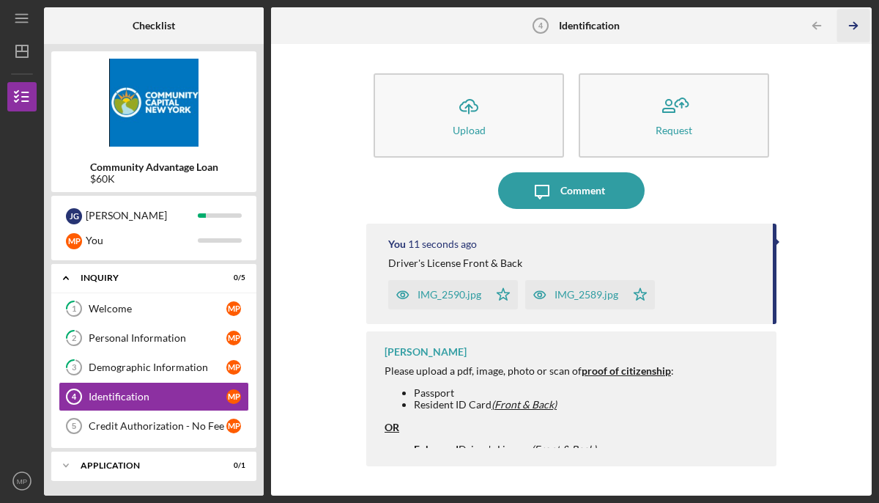
click at [850, 26] on line "button" at bounding box center [853, 26] width 7 height 0
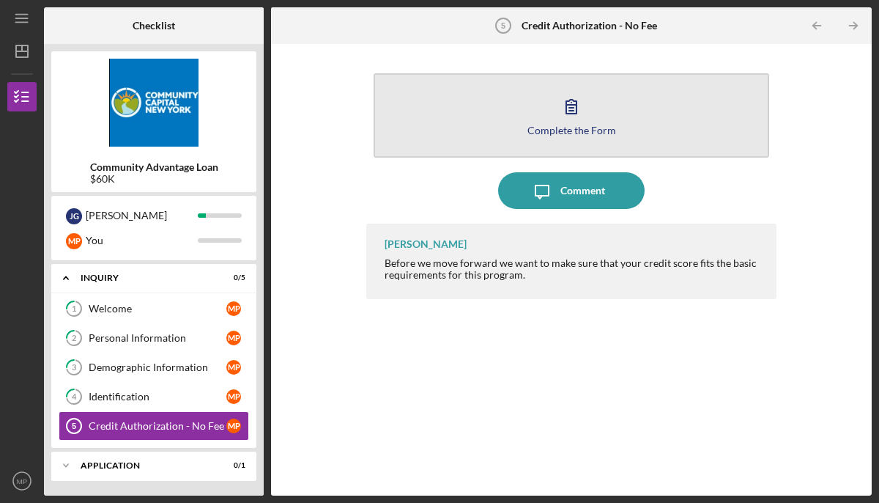
click at [564, 108] on icon "button" at bounding box center [571, 106] width 37 height 37
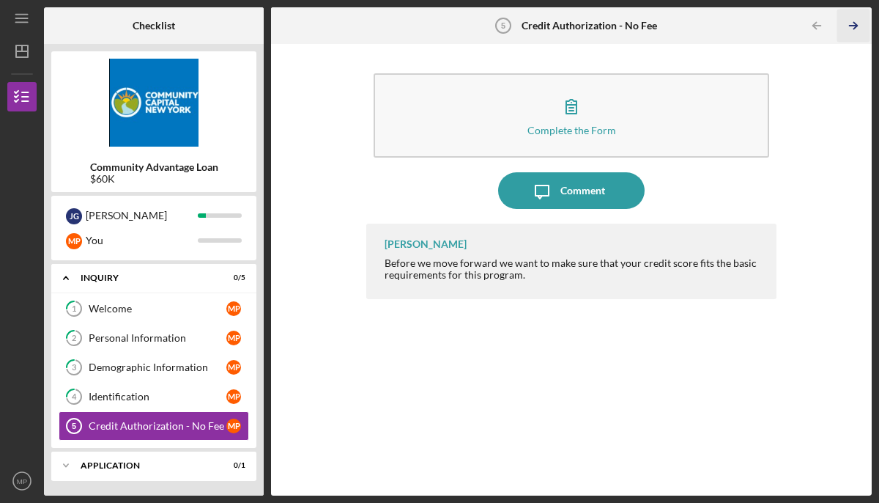
click at [857, 27] on icon "Icon/Table Pagination Arrow" at bounding box center [853, 26] width 33 height 33
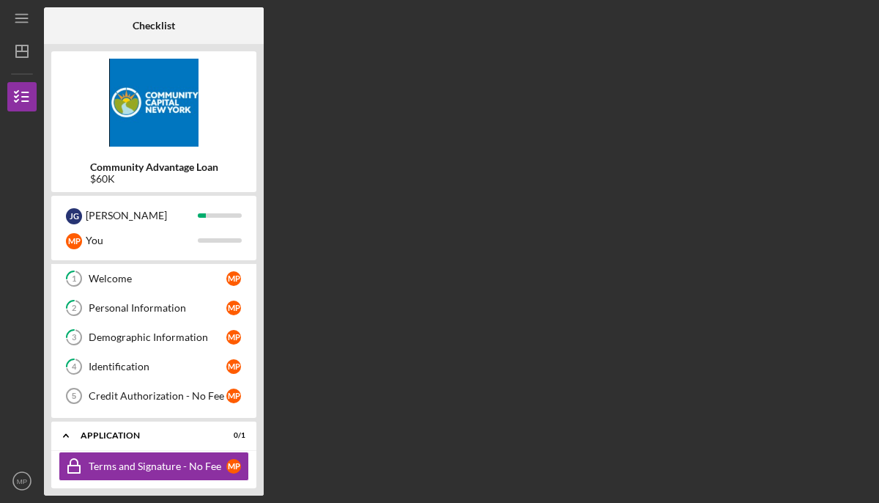
scroll to position [37, 0]
